Goal: Find specific page/section: Find specific page/section

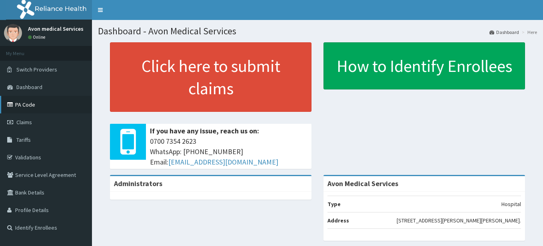
click at [54, 112] on link "PA Code" at bounding box center [46, 105] width 92 height 18
click at [54, 107] on link "PA Code" at bounding box center [46, 105] width 92 height 18
click at [50, 103] on link "PA Code" at bounding box center [46, 105] width 92 height 18
click at [14, 106] on icon at bounding box center [11, 105] width 8 height 6
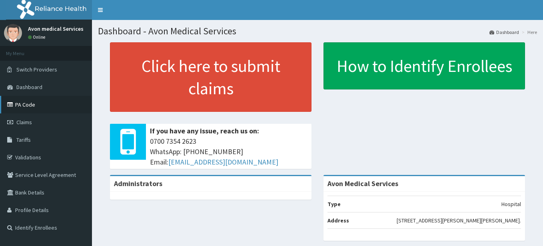
click at [14, 106] on icon at bounding box center [11, 105] width 8 height 6
click at [6, 103] on link "PA Code" at bounding box center [46, 105] width 92 height 18
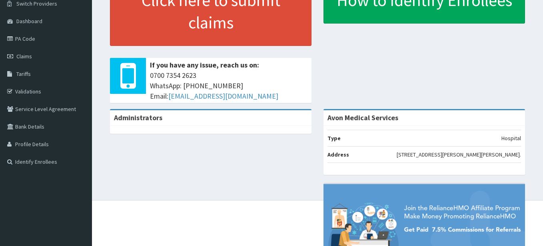
scroll to position [80, 0]
